Goal: Information Seeking & Learning: Learn about a topic

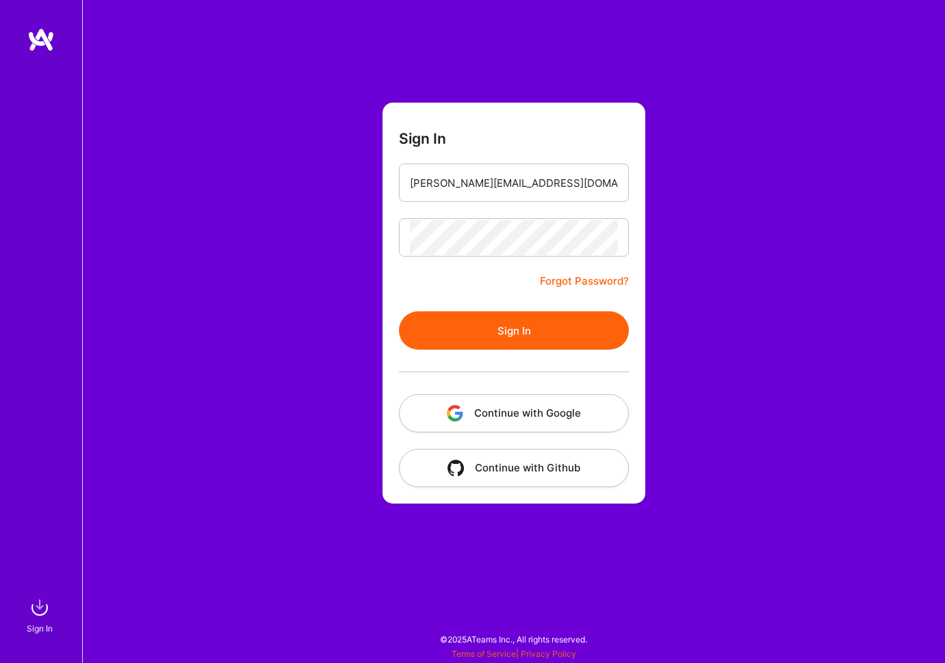
click at [527, 331] on button "Sign In" at bounding box center [514, 330] width 230 height 38
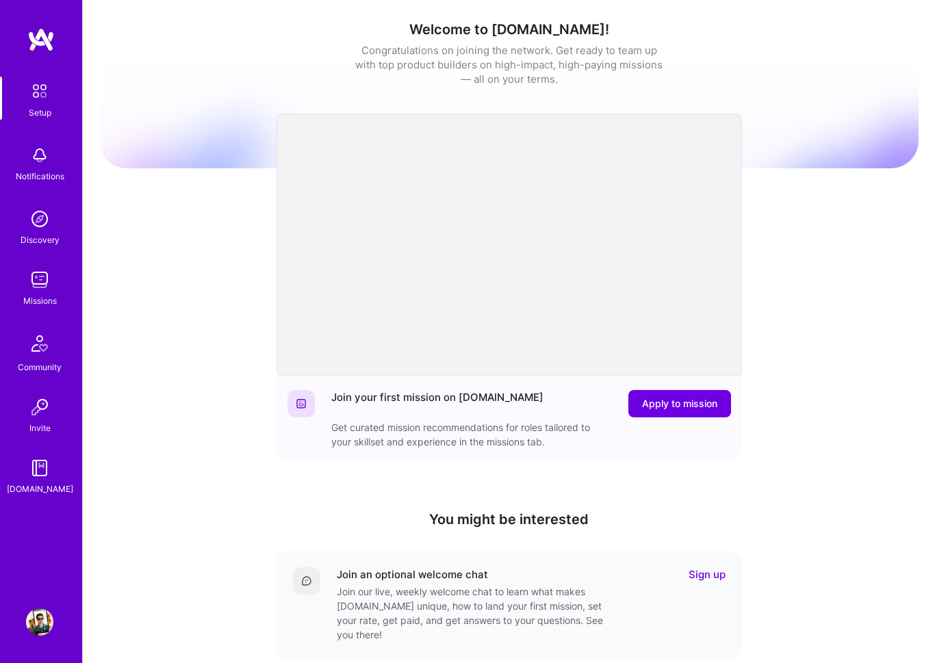
click at [44, 287] on img at bounding box center [39, 279] width 27 height 27
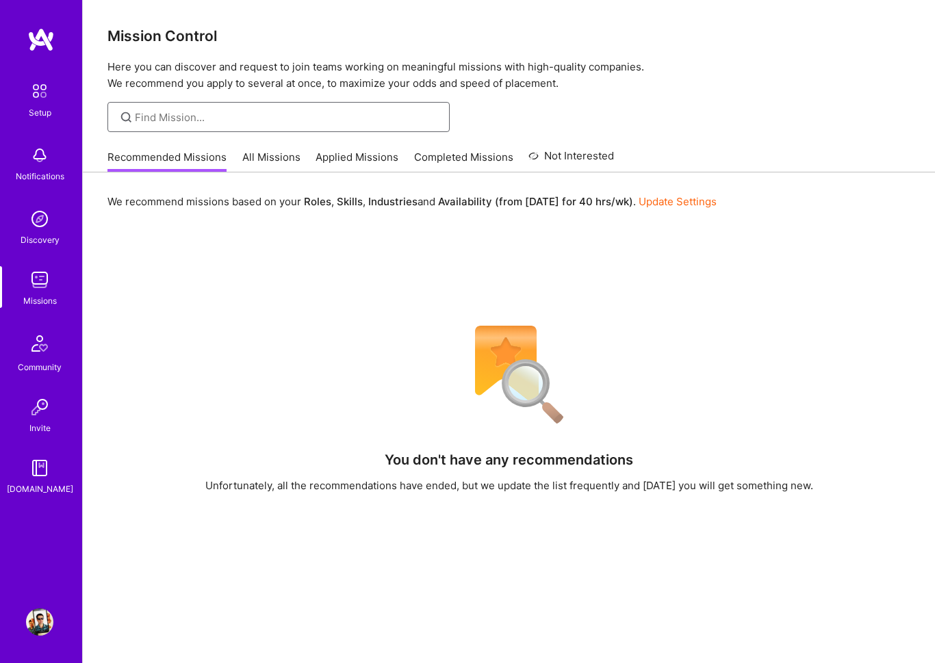
click at [228, 112] on input at bounding box center [287, 117] width 304 height 14
type input "webgl"
click at [286, 160] on link "All Missions" at bounding box center [271, 161] width 58 height 23
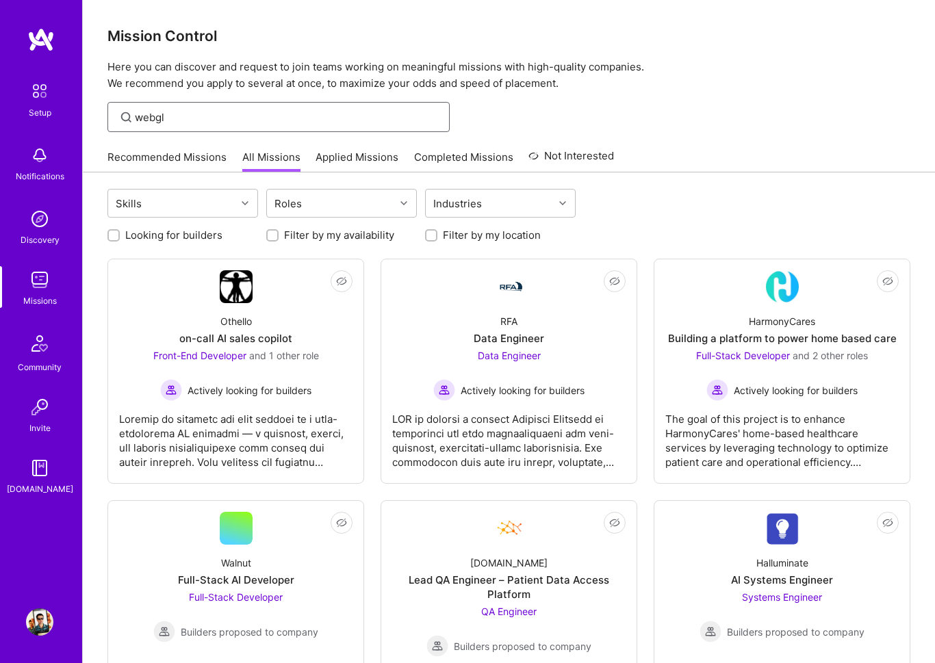
click at [204, 119] on input "webgl" at bounding box center [287, 117] width 304 height 14
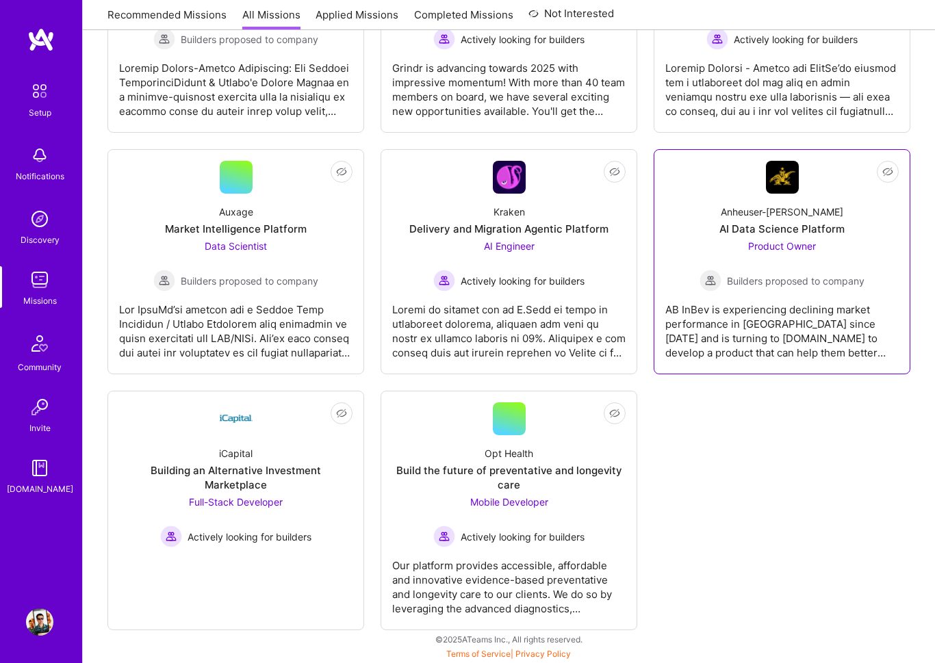
scroll to position [4547, 0]
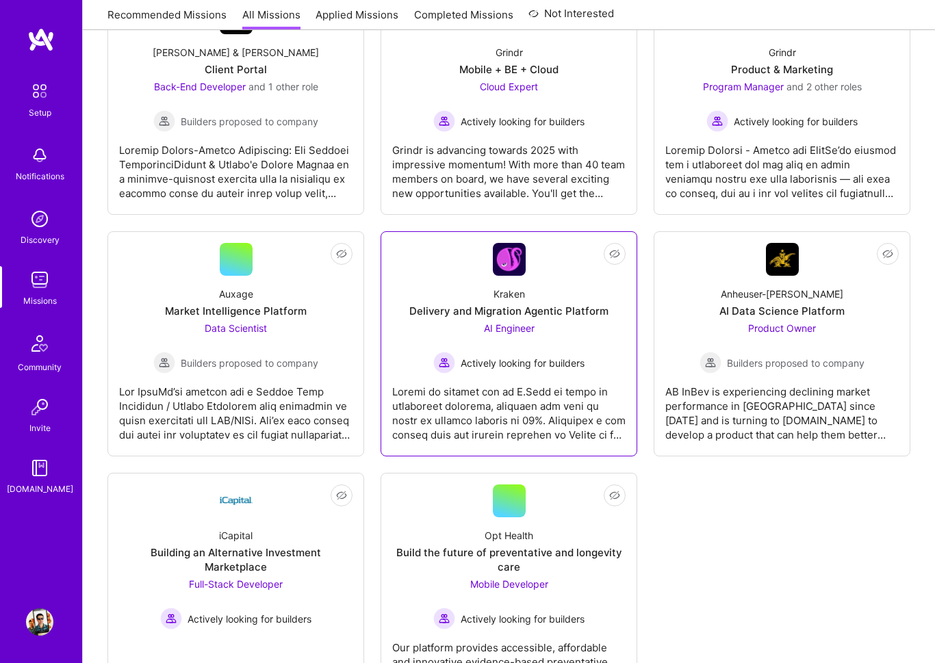
click at [527, 330] on span "AI Engineer" at bounding box center [509, 328] width 51 height 12
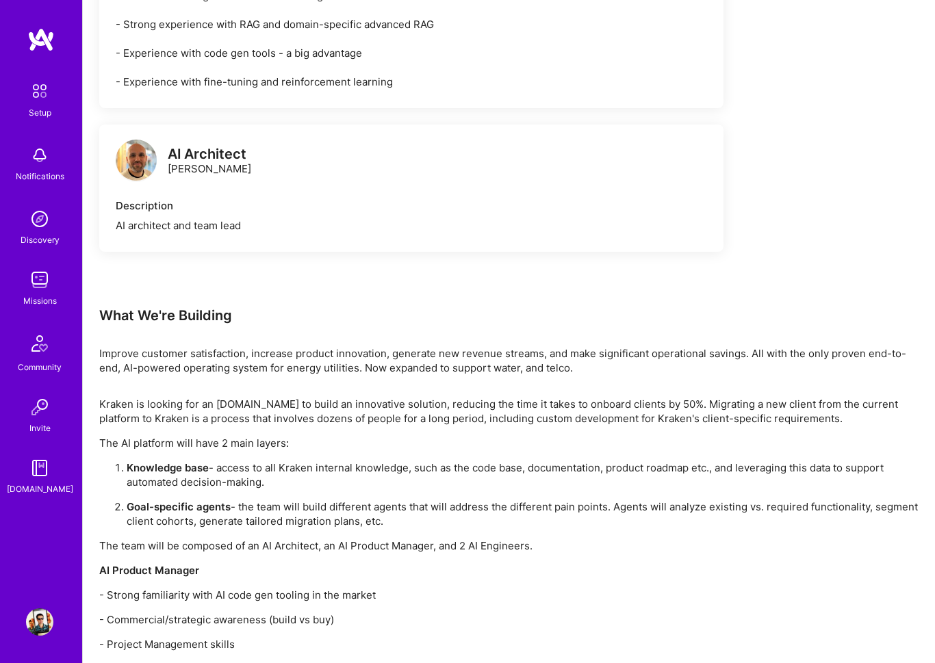
scroll to position [928, 0]
